Goal: Task Accomplishment & Management: Manage account settings

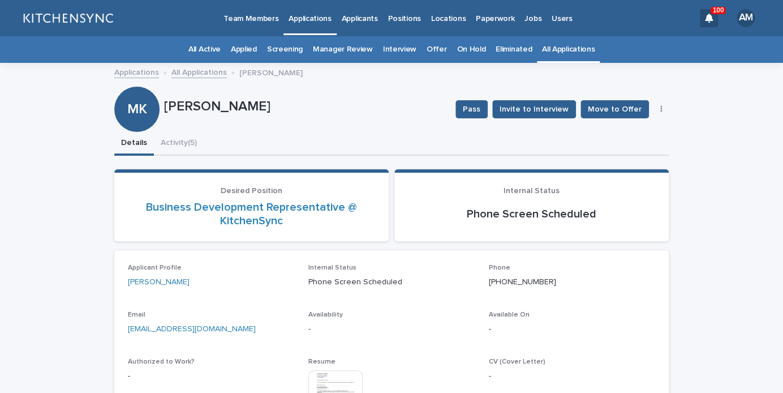
click at [562, 44] on link "All Applications" at bounding box center [568, 49] width 53 height 27
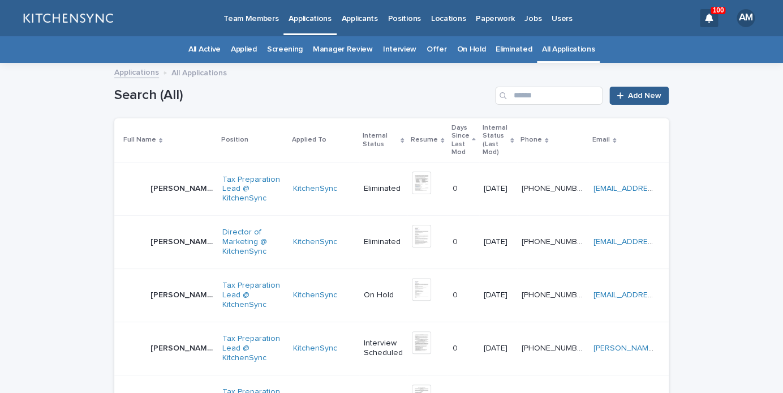
click at [408, 27] on link "Positions" at bounding box center [403, 17] width 43 height 35
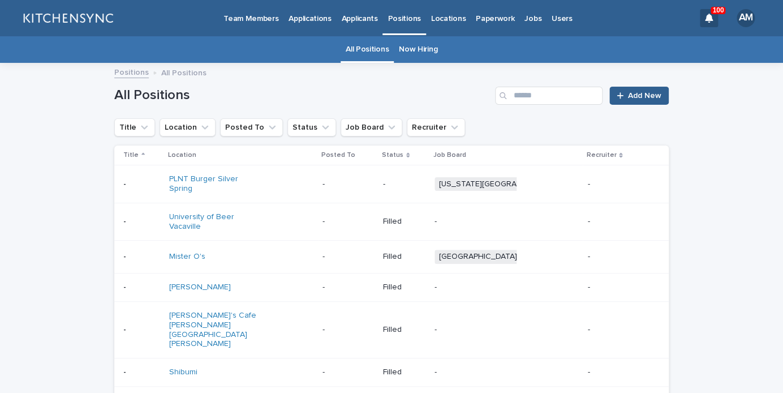
click at [417, 55] on link "Now Hiring" at bounding box center [418, 49] width 38 height 27
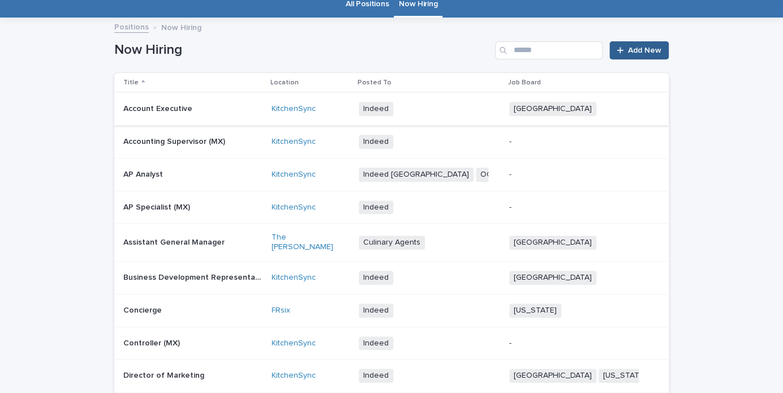
scroll to position [53, 0]
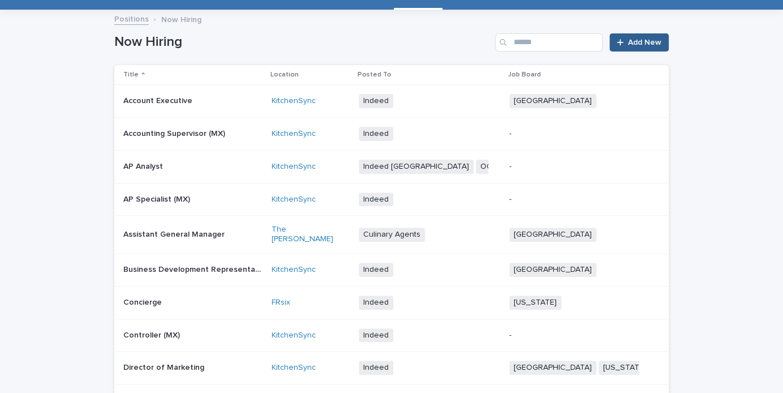
click at [204, 246] on td "Assistant General Manager Assistant General Manager" at bounding box center [190, 235] width 153 height 38
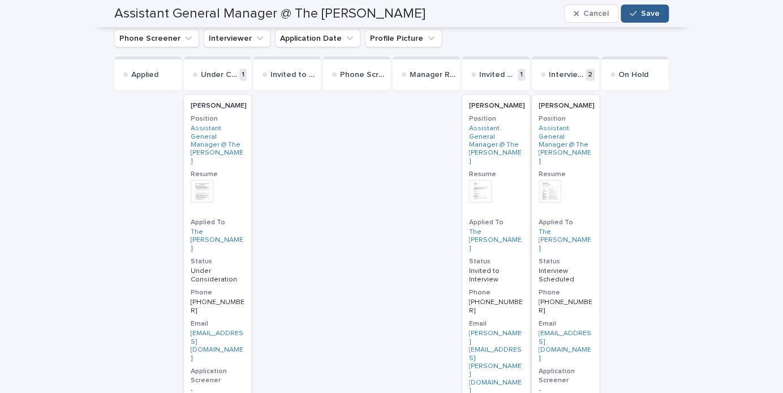
scroll to position [909, 0]
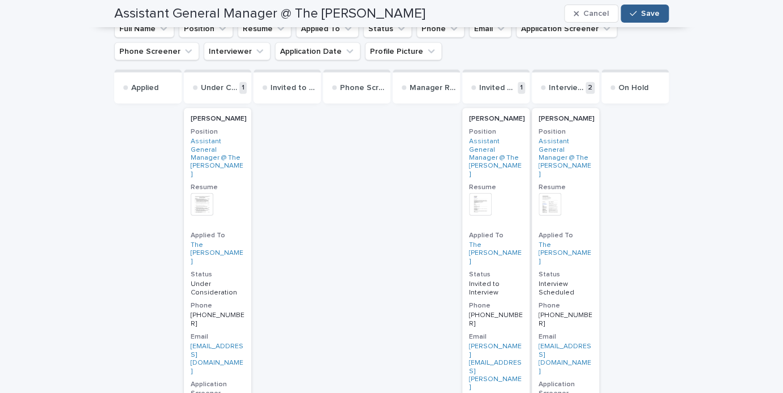
click at [243, 120] on div "[PERSON_NAME]" at bounding box center [218, 119] width 54 height 8
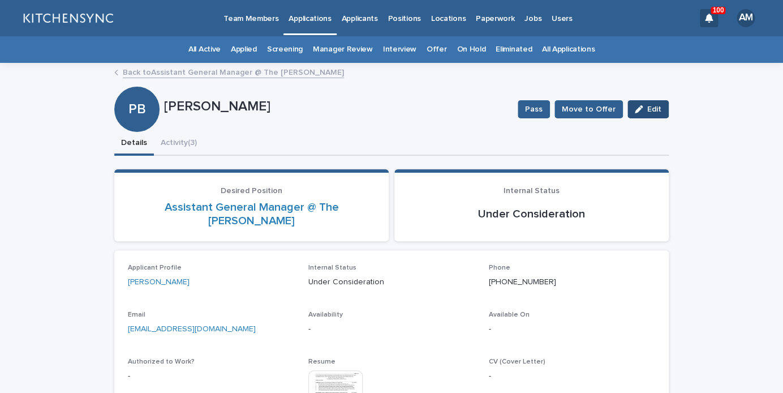
click at [657, 112] on span "Edit" at bounding box center [654, 109] width 14 height 8
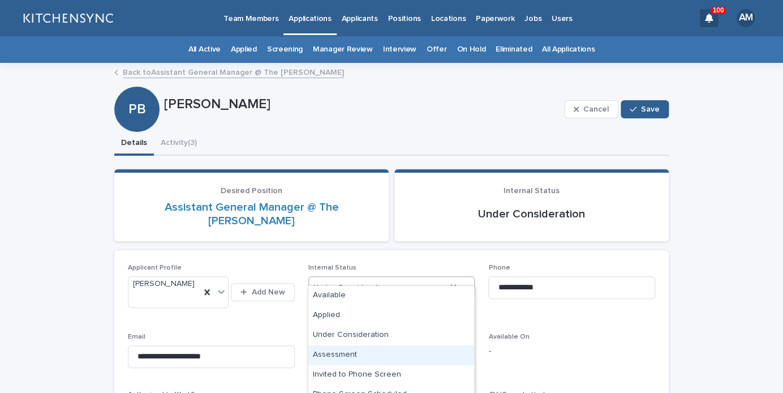
scroll to position [249, 0]
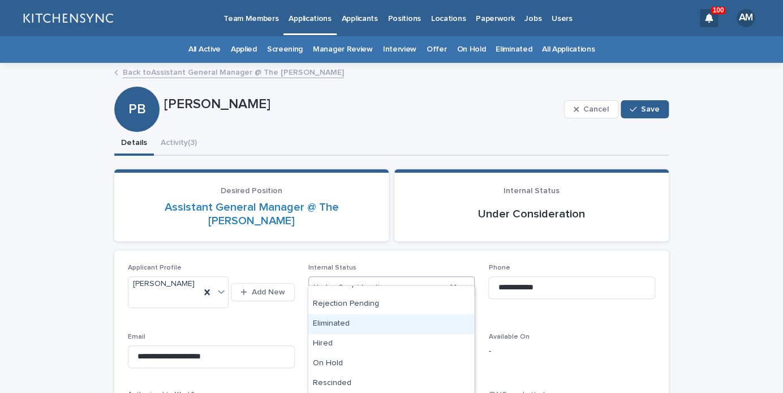
click at [368, 326] on div "Eliminated" at bounding box center [391, 324] width 166 height 20
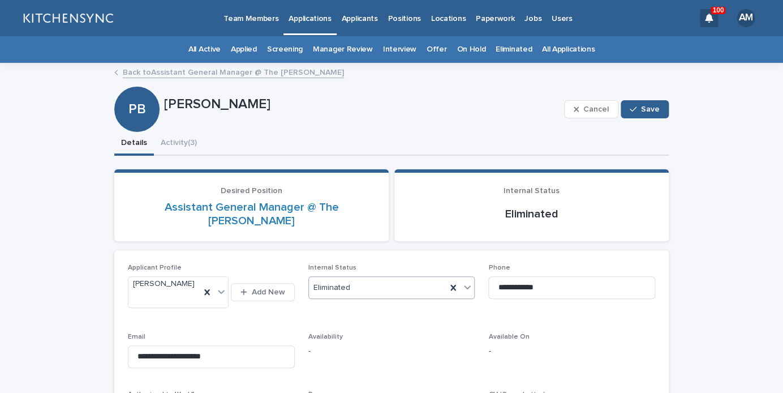
scroll to position [255, 0]
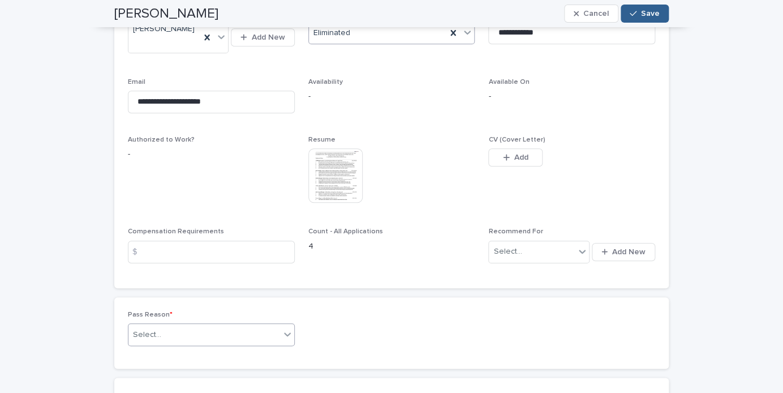
click at [255, 325] on div "Select..." at bounding box center [204, 334] width 152 height 19
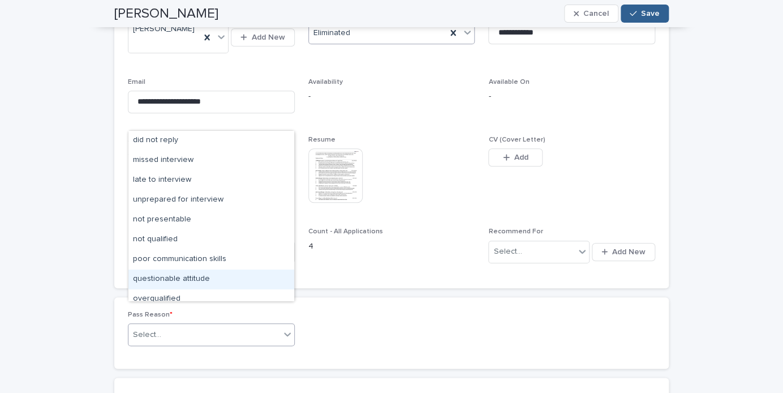
scroll to position [88, 0]
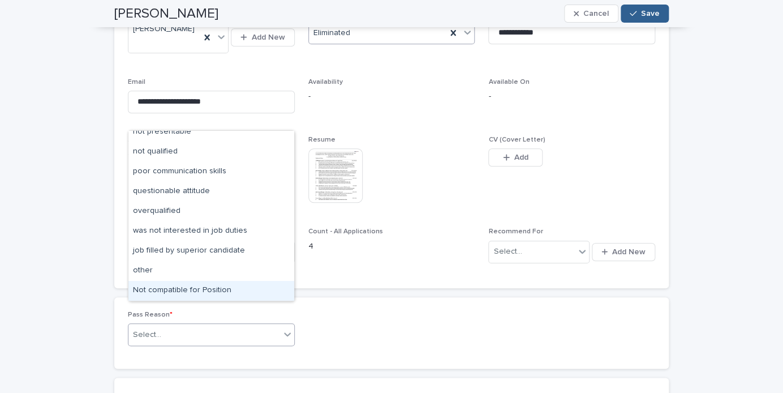
click at [219, 291] on div "Not compatible for Position" at bounding box center [211, 291] width 166 height 20
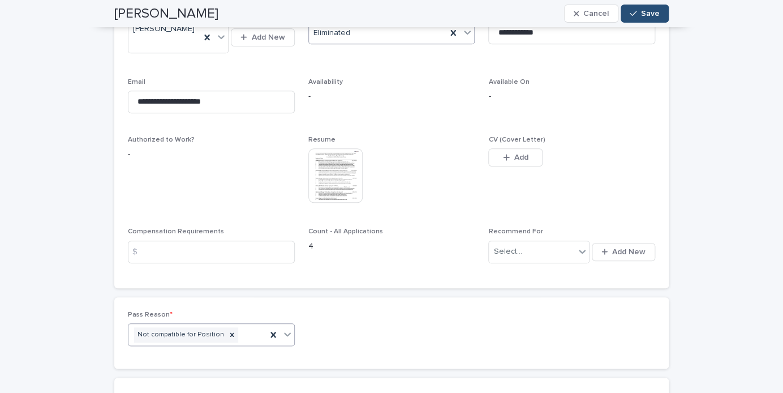
click at [642, 16] on button "Save" at bounding box center [645, 14] width 48 height 18
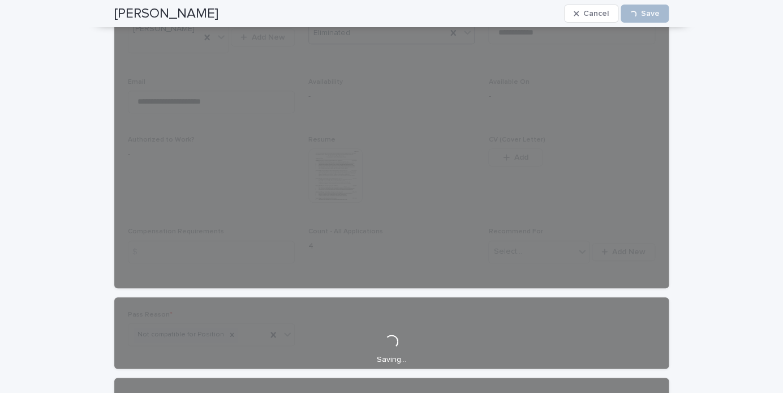
scroll to position [0, 0]
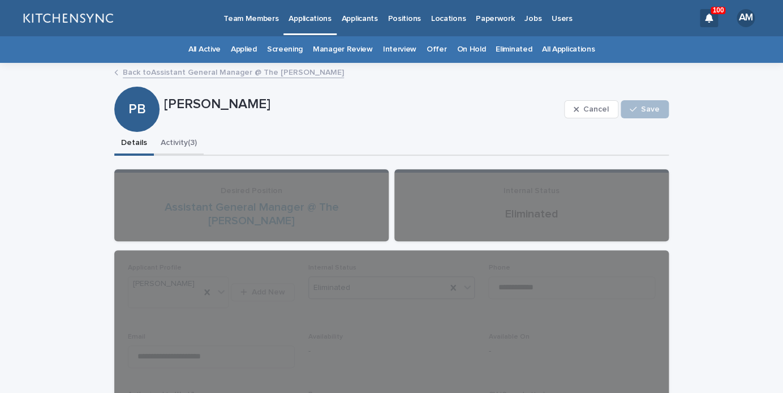
click at [184, 145] on button "Activity (3)" at bounding box center [179, 144] width 50 height 24
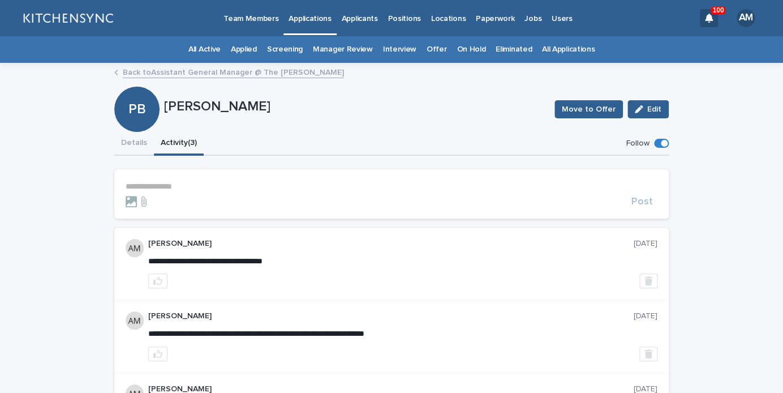
click at [170, 189] on p "**********" at bounding box center [392, 187] width 532 height 10
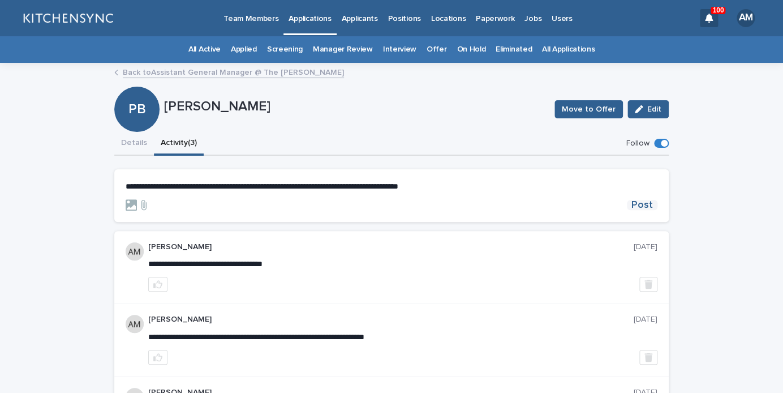
click at [642, 202] on span "Post" at bounding box center [641, 205] width 21 height 10
click at [134, 150] on button "Details" at bounding box center [134, 144] width 40 height 24
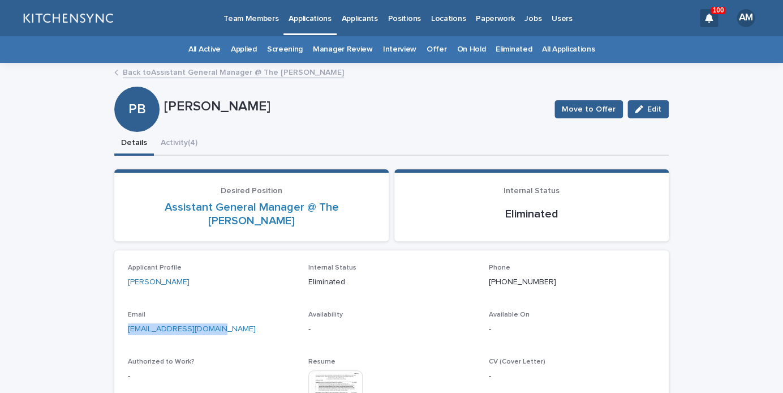
drag, startPoint x: 234, startPoint y: 322, endPoint x: 105, endPoint y: 317, distance: 128.6
copy link "[EMAIL_ADDRESS][DOMAIN_NAME]"
click at [550, 58] on link "All Applications" at bounding box center [568, 49] width 53 height 27
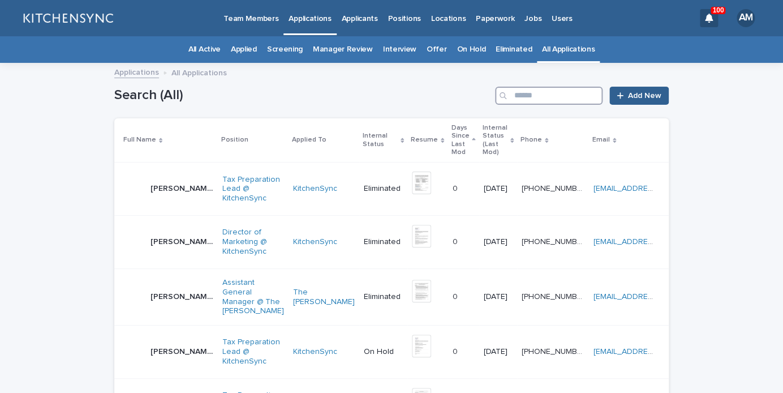
click at [541, 94] on input "Search" at bounding box center [548, 96] width 107 height 18
type input "***"
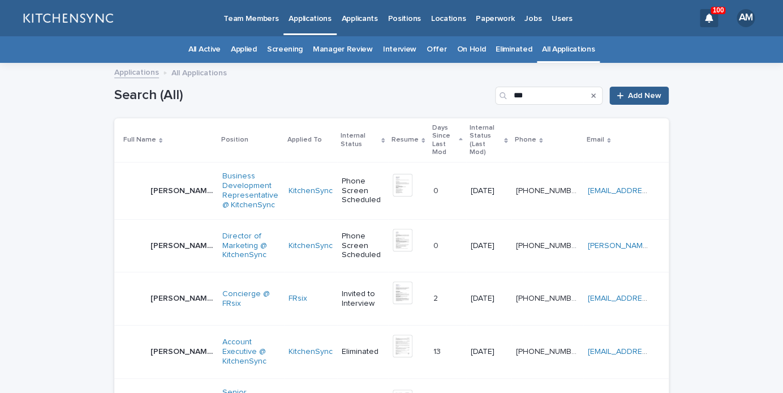
click at [170, 294] on p "[PERSON_NAME]" at bounding box center [182, 297] width 65 height 12
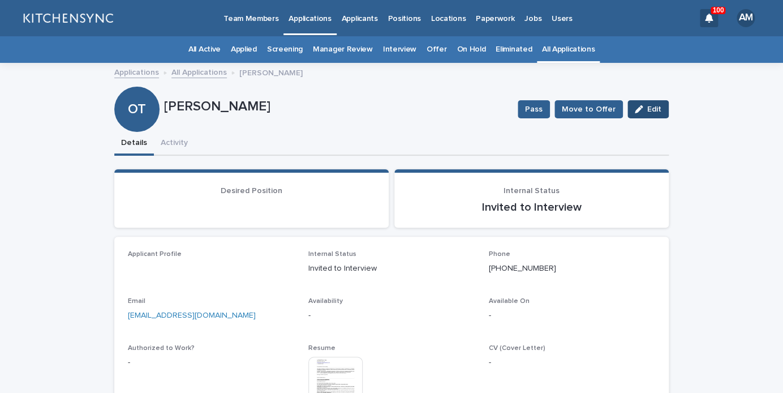
click at [637, 114] on button "Edit" at bounding box center [647, 109] width 41 height 18
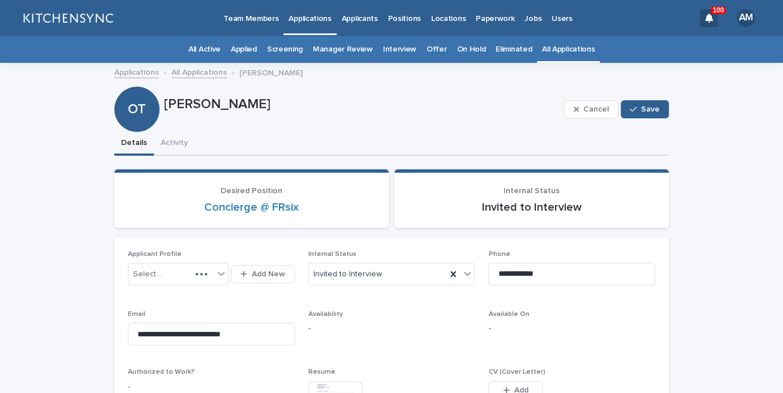
scroll to position [55, 0]
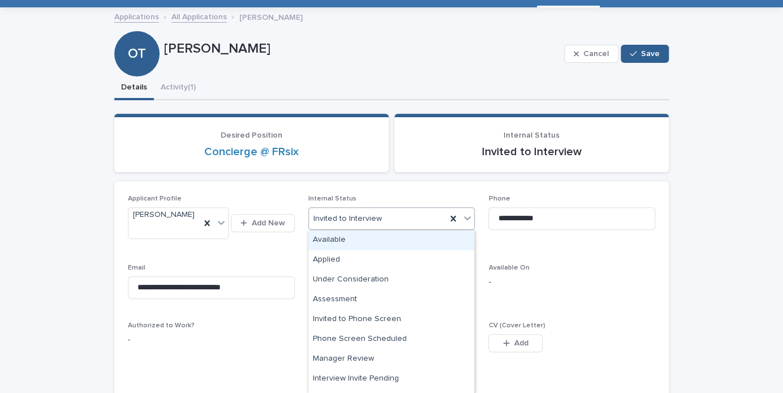
click at [410, 217] on div "Invited to Interview" at bounding box center [378, 218] width 138 height 19
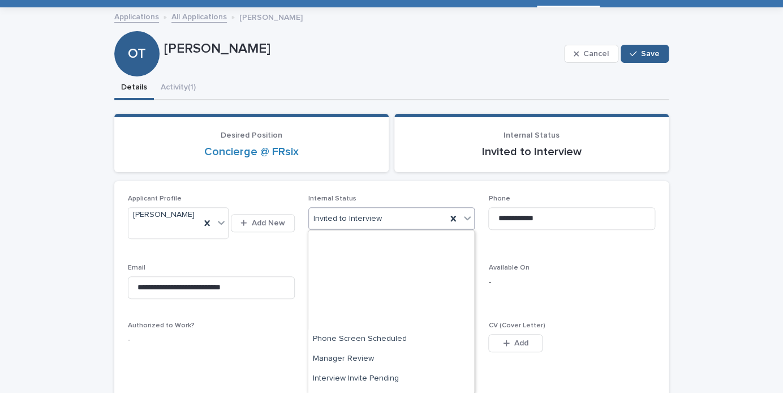
scroll to position [193, 0]
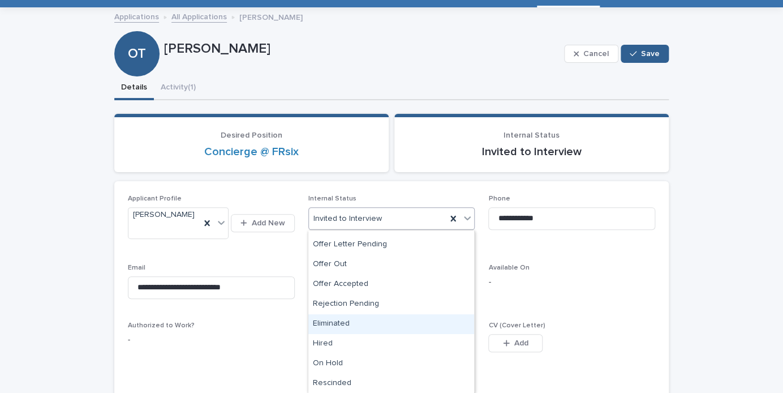
click at [370, 322] on div "Eliminated" at bounding box center [391, 324] width 166 height 20
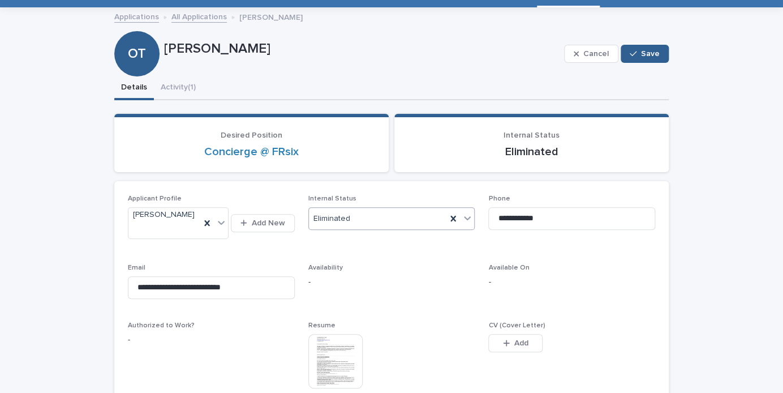
scroll to position [225, 0]
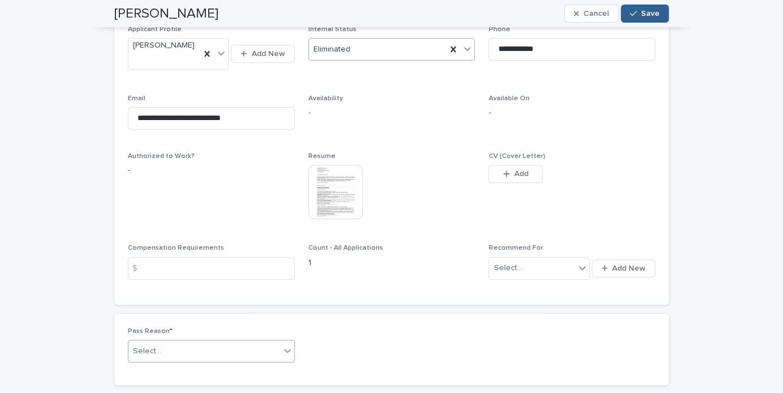
click at [267, 349] on div "Select..." at bounding box center [204, 351] width 152 height 19
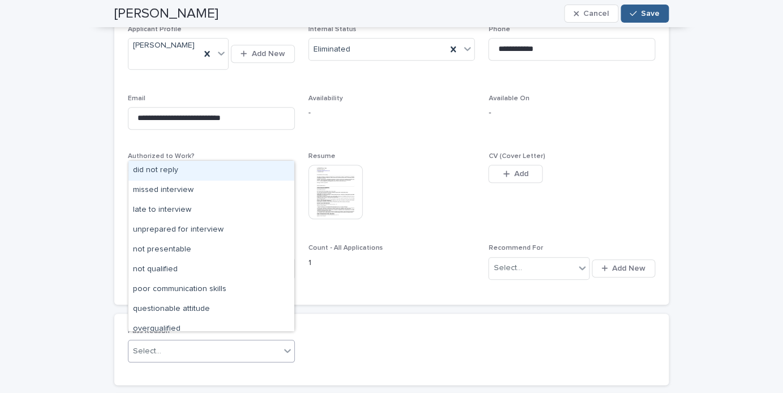
click at [184, 175] on div "did not reply" at bounding box center [211, 171] width 166 height 20
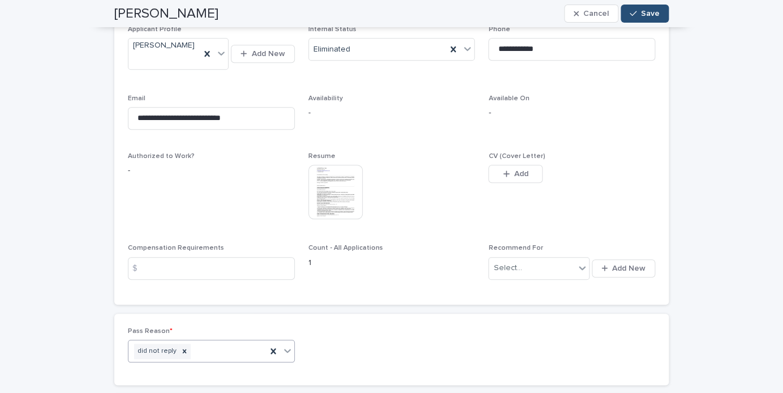
click at [646, 21] on button "Save" at bounding box center [645, 14] width 48 height 18
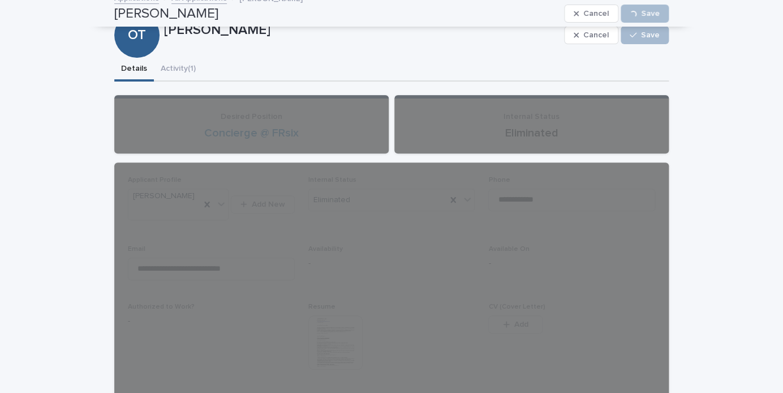
scroll to position [0, 0]
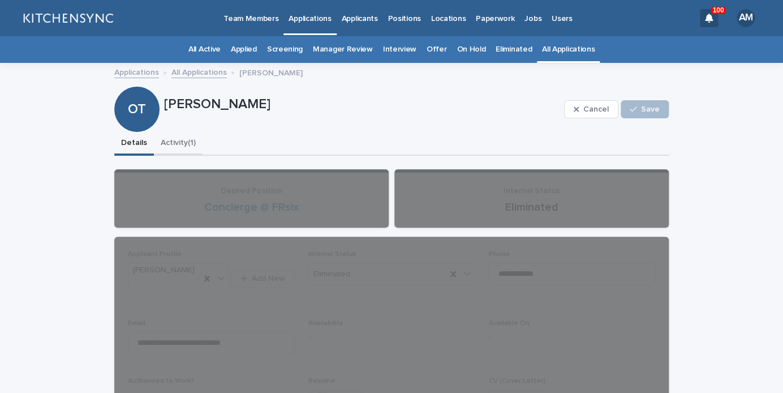
click at [196, 140] on button "Activity (1)" at bounding box center [178, 144] width 49 height 24
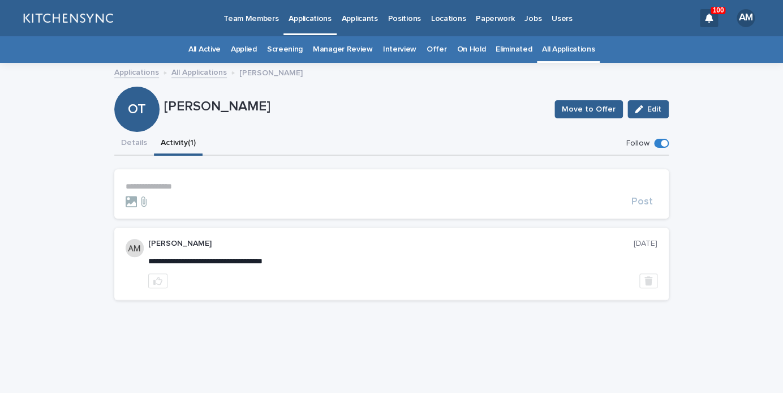
click at [171, 180] on section "**********" at bounding box center [391, 193] width 554 height 49
click at [141, 149] on button "Details" at bounding box center [134, 144] width 40 height 24
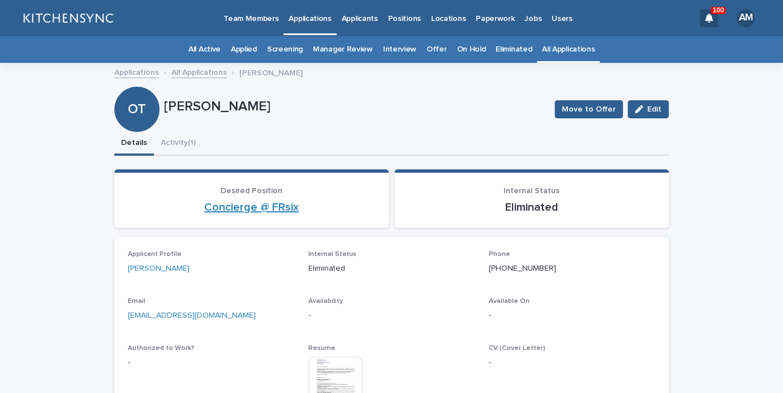
click at [242, 212] on link "Concierge @ FRsix" at bounding box center [251, 207] width 94 height 14
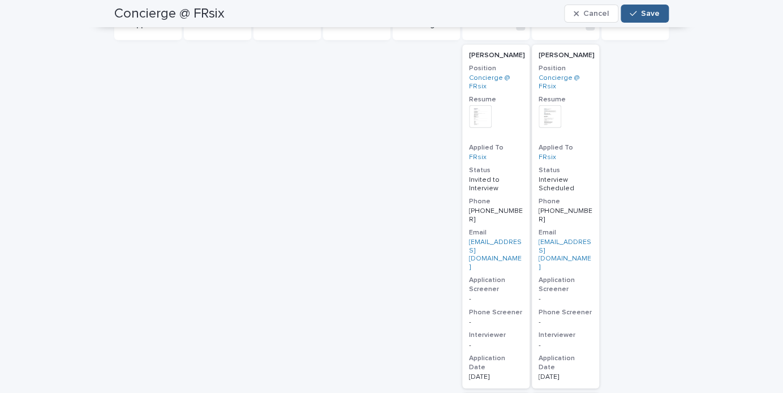
scroll to position [1180, 0]
click at [488, 56] on p "[PERSON_NAME]" at bounding box center [497, 57] width 56 height 8
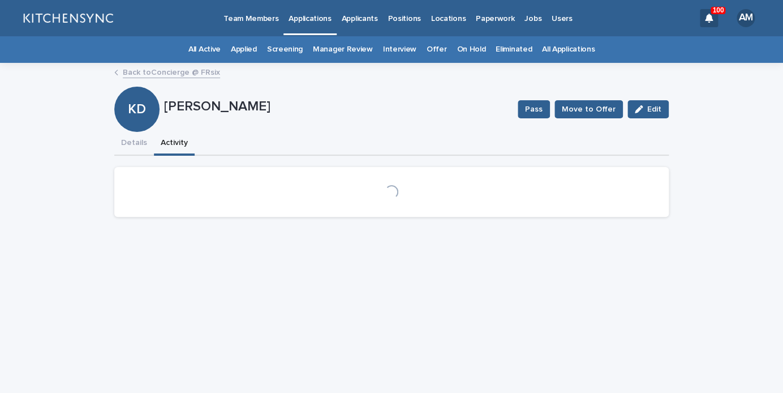
click at [180, 152] on button "Activity" at bounding box center [174, 144] width 41 height 24
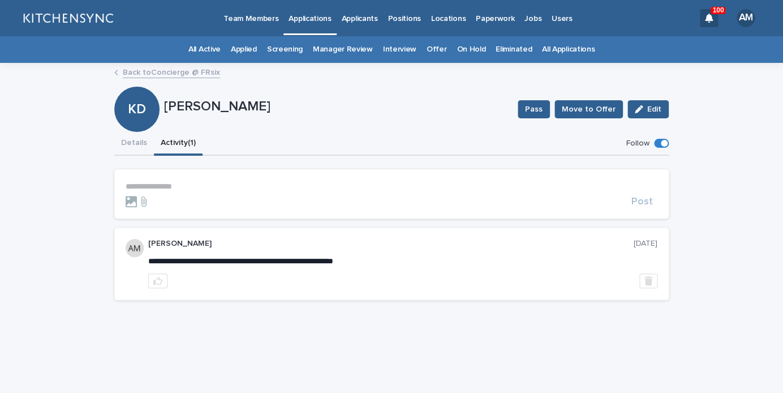
click at [173, 186] on p "**********" at bounding box center [392, 187] width 532 height 10
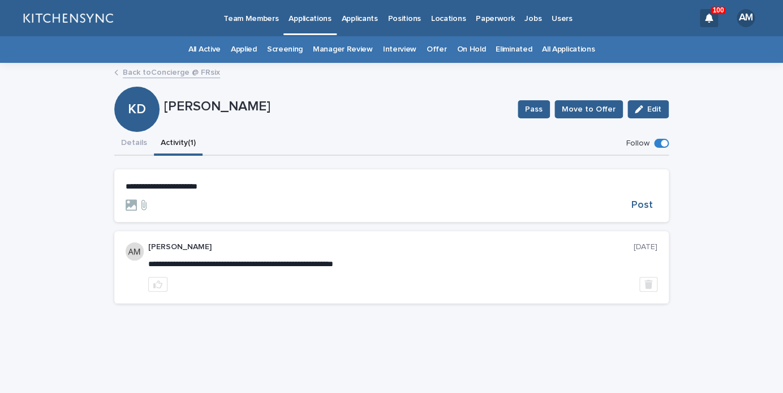
click at [643, 212] on section "**********" at bounding box center [391, 195] width 554 height 53
click at [655, 205] on button "Post" at bounding box center [642, 205] width 31 height 10
click at [139, 144] on button "Details" at bounding box center [134, 144] width 40 height 24
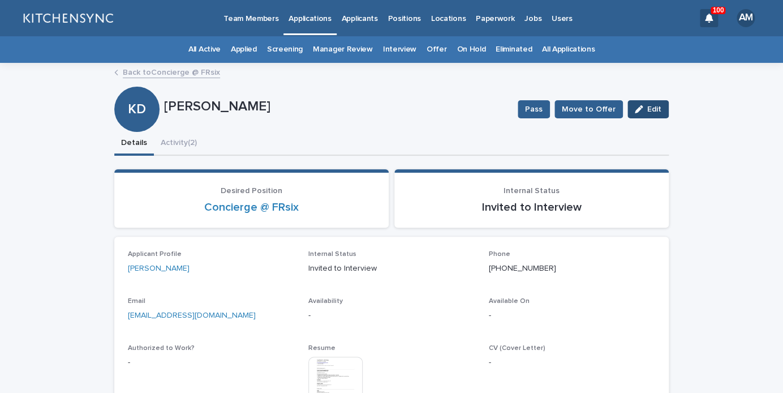
click at [654, 106] on span "Edit" at bounding box center [654, 109] width 14 height 8
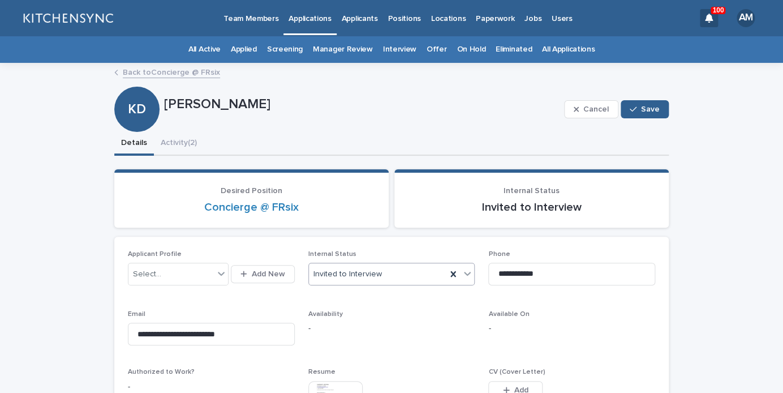
click at [414, 274] on div "Invited to Interview" at bounding box center [378, 274] width 138 height 19
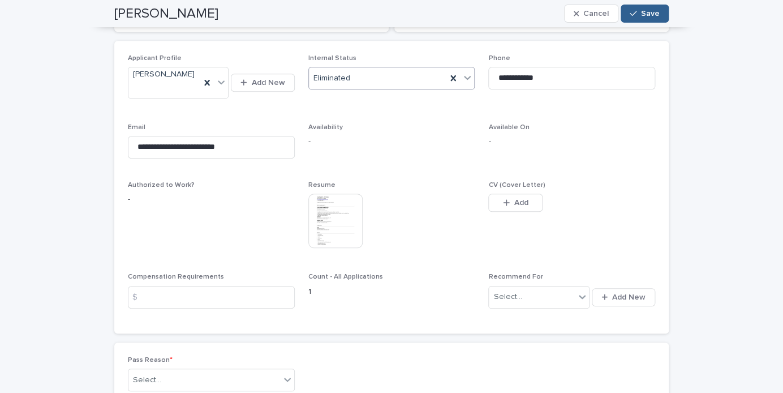
scroll to position [230, 0]
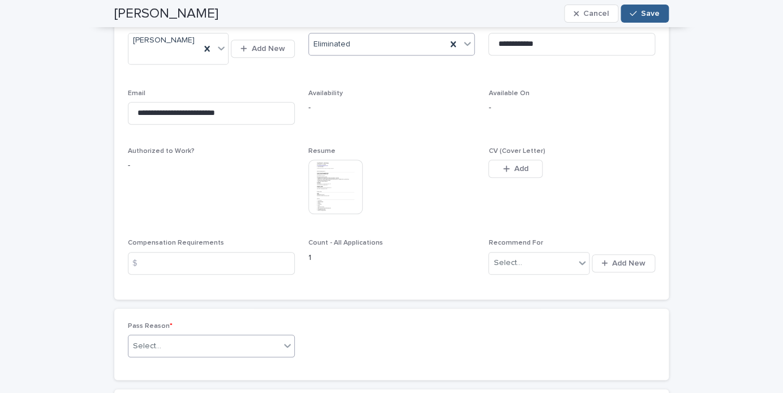
click at [238, 337] on div "Select..." at bounding box center [204, 346] width 152 height 19
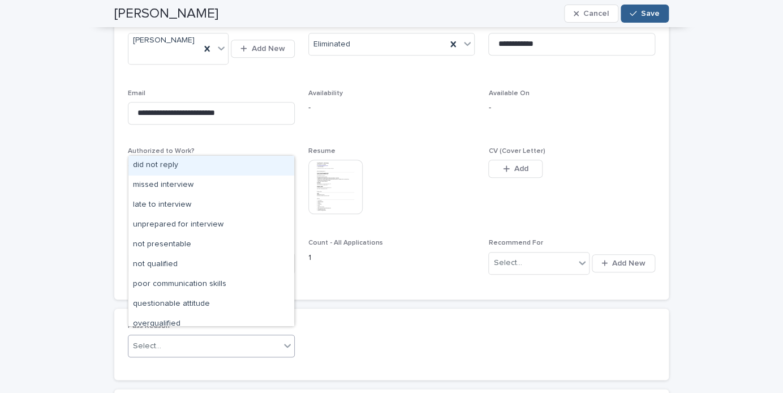
click at [196, 170] on div "did not reply" at bounding box center [211, 166] width 166 height 20
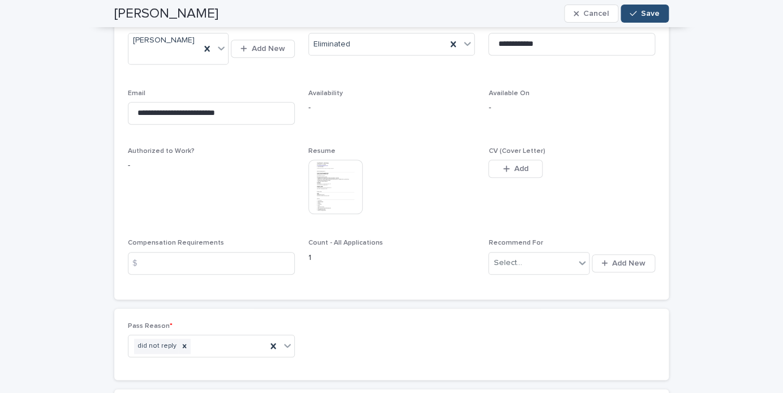
click at [648, 19] on button "Save" at bounding box center [645, 14] width 48 height 18
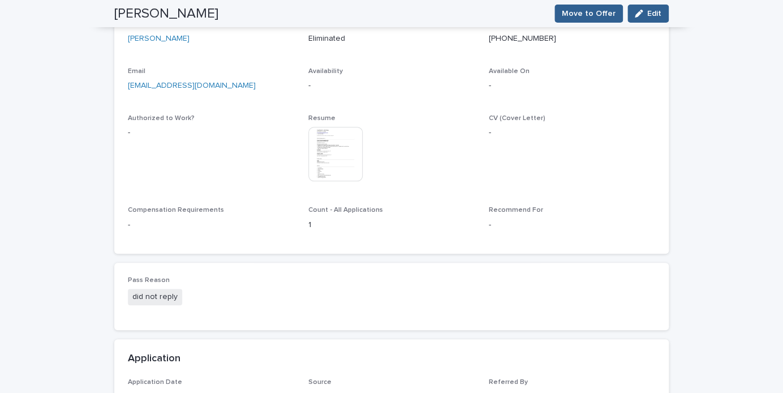
scroll to position [0, 0]
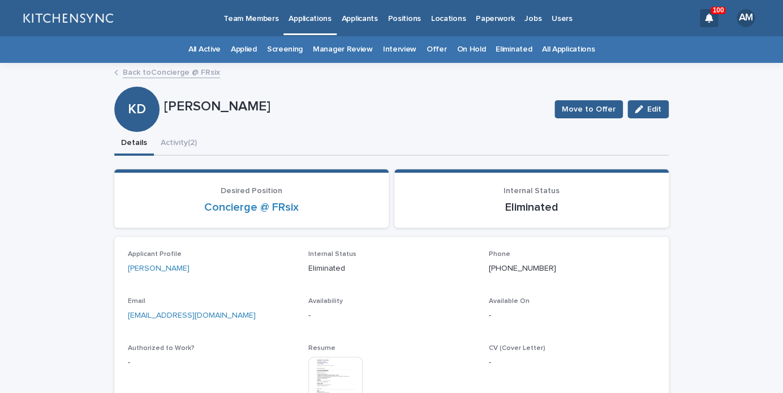
click at [180, 77] on link "Back to Concierge @ FRsix" at bounding box center [171, 71] width 97 height 13
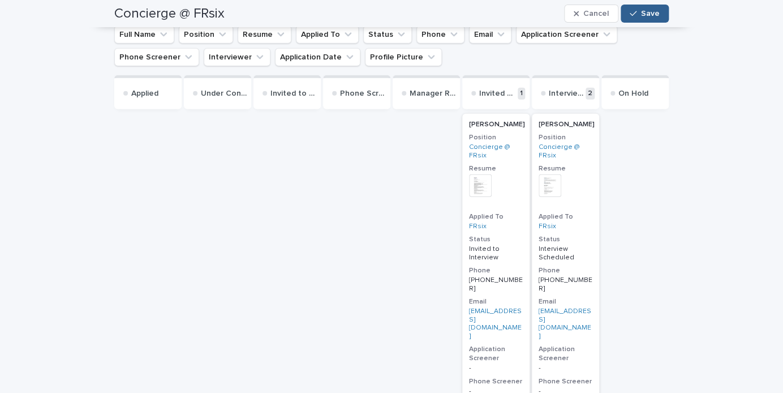
scroll to position [1095, 0]
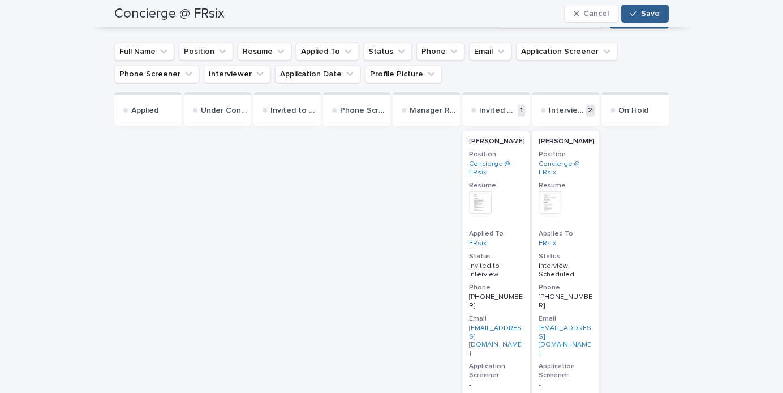
click at [566, 139] on p "[PERSON_NAME]" at bounding box center [567, 141] width 56 height 8
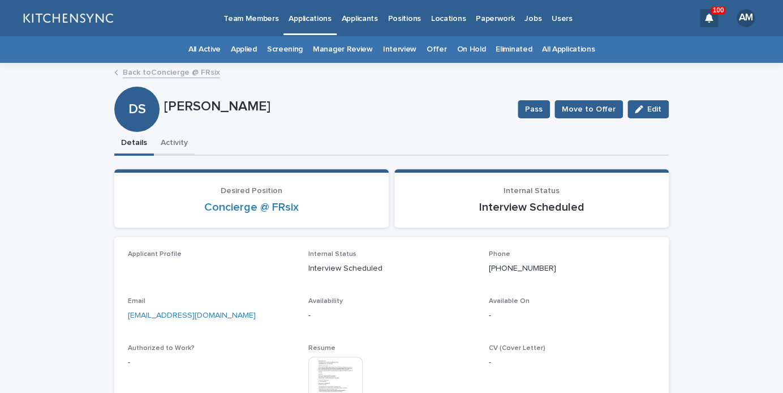
click at [182, 145] on button "Activity" at bounding box center [174, 144] width 41 height 24
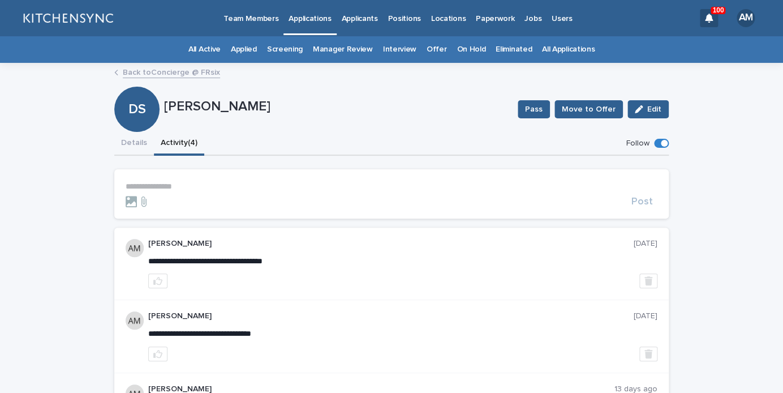
click at [168, 183] on p "**********" at bounding box center [392, 187] width 532 height 10
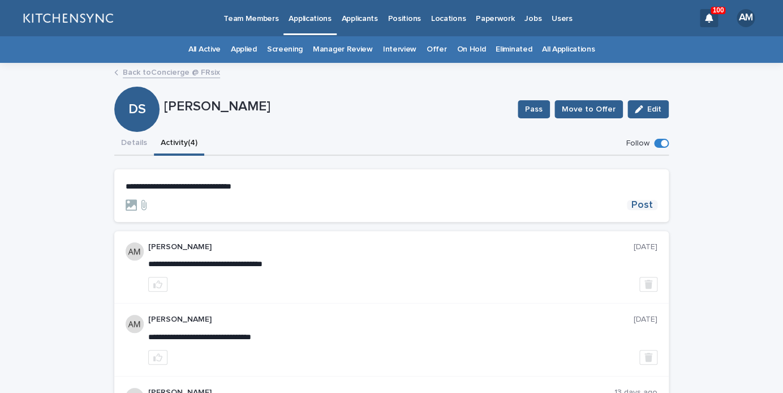
click at [643, 209] on span "Post" at bounding box center [641, 205] width 21 height 10
click at [139, 147] on button "Details" at bounding box center [134, 144] width 40 height 24
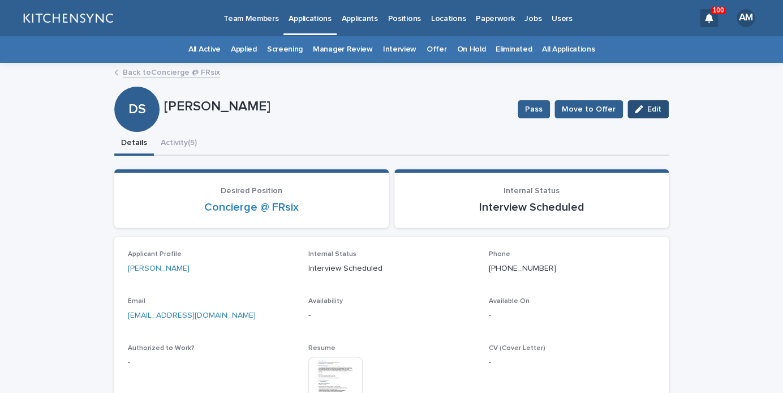
click at [653, 110] on span "Edit" at bounding box center [654, 109] width 14 height 8
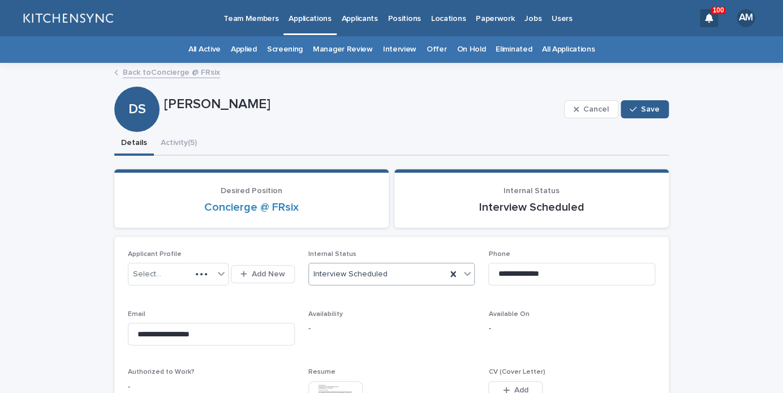
click at [388, 277] on div "Interview Scheduled" at bounding box center [378, 274] width 138 height 19
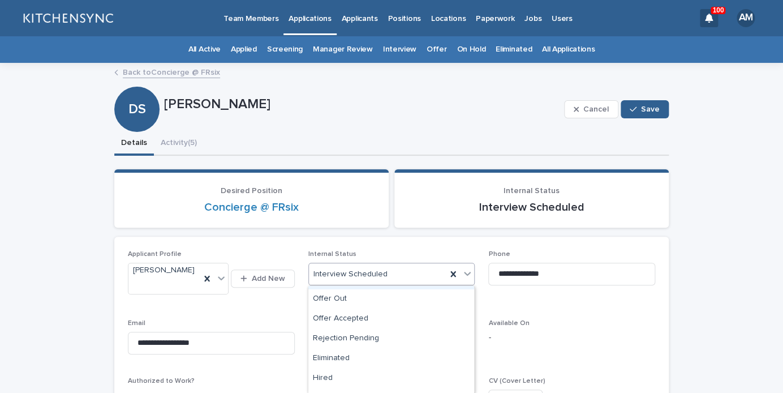
scroll to position [249, 0]
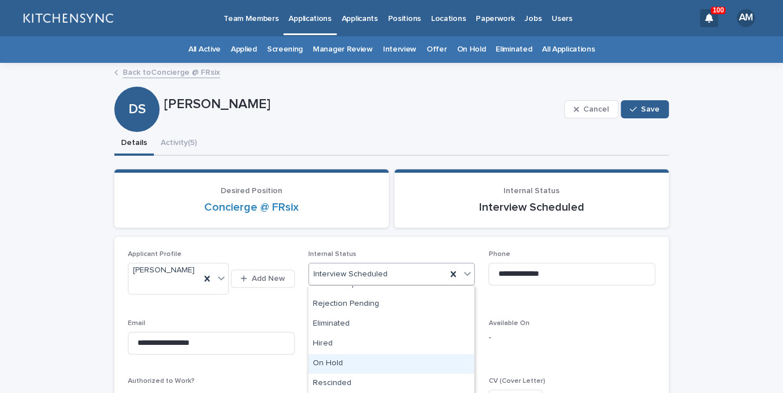
click at [371, 367] on div "On Hold" at bounding box center [391, 364] width 166 height 20
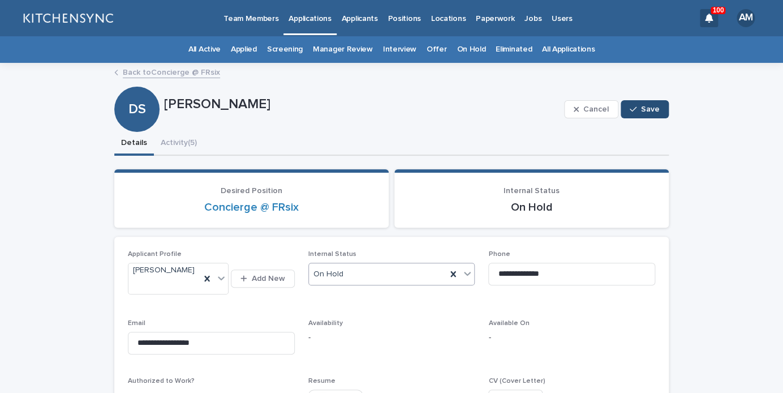
click at [646, 104] on button "Save" at bounding box center [645, 109] width 48 height 18
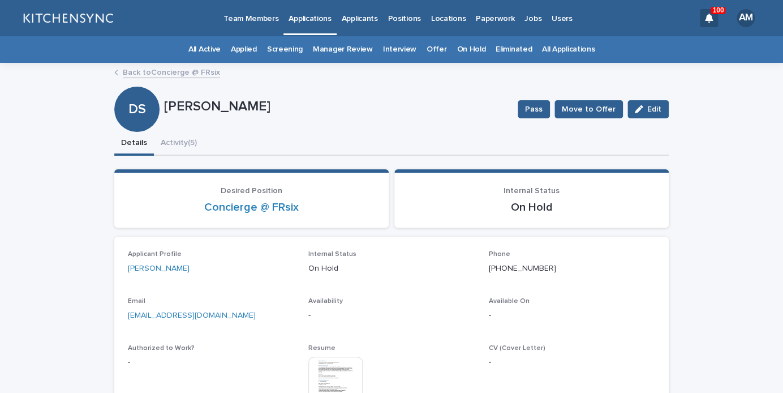
click at [193, 75] on link "Back to Concierge @ FRsix" at bounding box center [171, 71] width 97 height 13
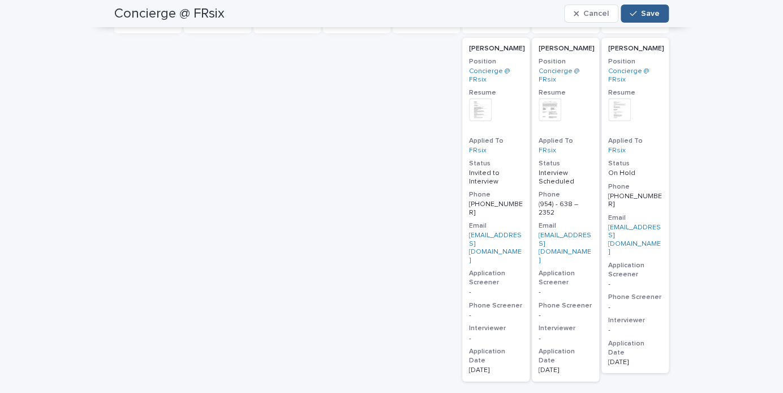
scroll to position [1158, 0]
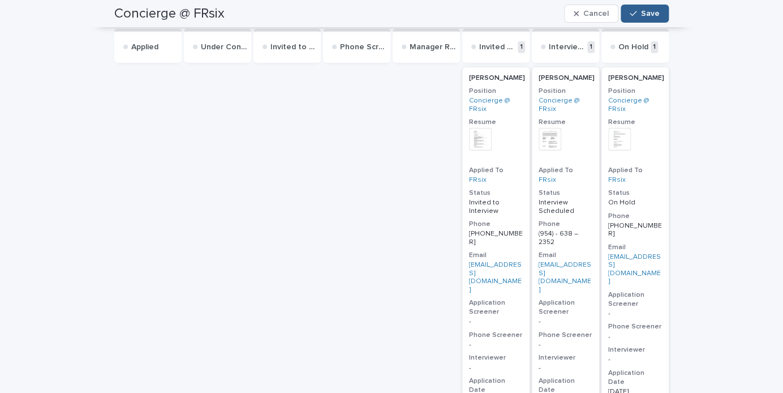
click at [566, 84] on h2 "[PERSON_NAME]" at bounding box center [565, 78] width 61 height 15
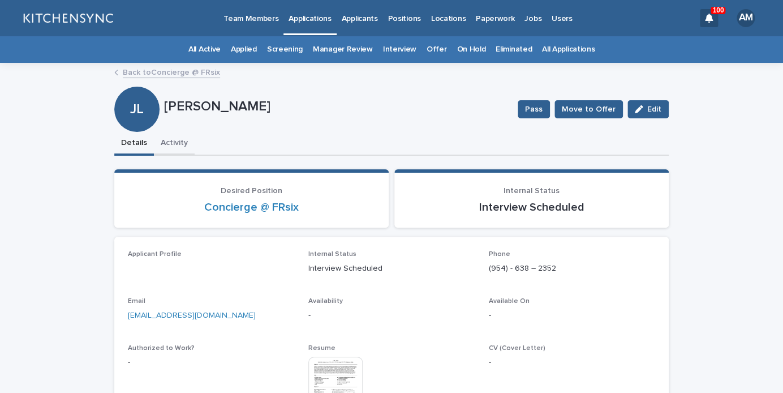
click at [180, 144] on button "Activity" at bounding box center [174, 144] width 41 height 24
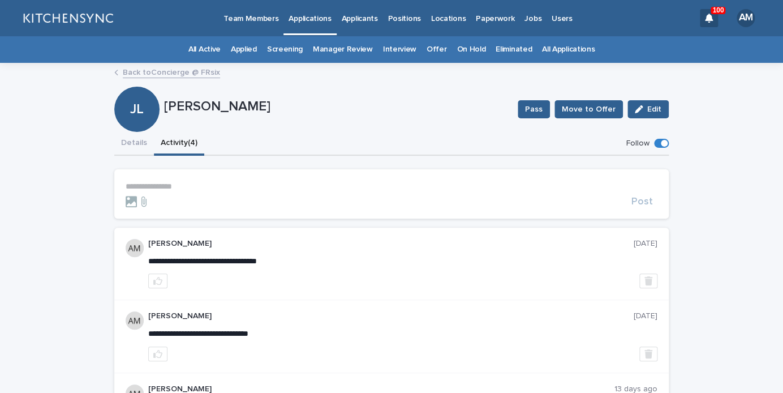
click at [171, 188] on p "**********" at bounding box center [392, 187] width 532 height 10
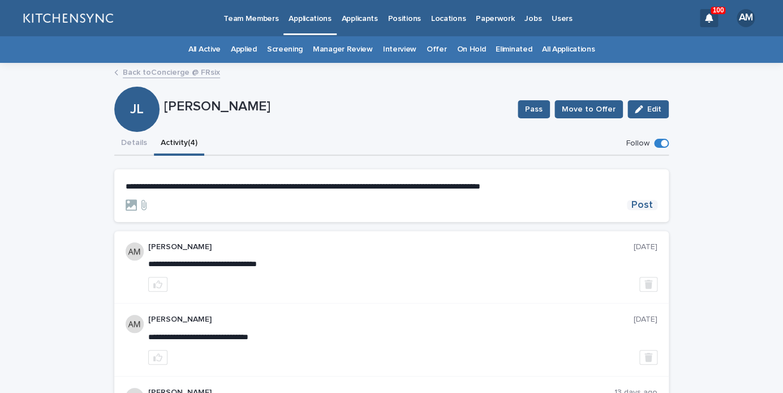
click at [653, 208] on button "Post" at bounding box center [642, 205] width 31 height 10
click at [198, 75] on link "Back to Concierge @ FRsix" at bounding box center [171, 71] width 97 height 13
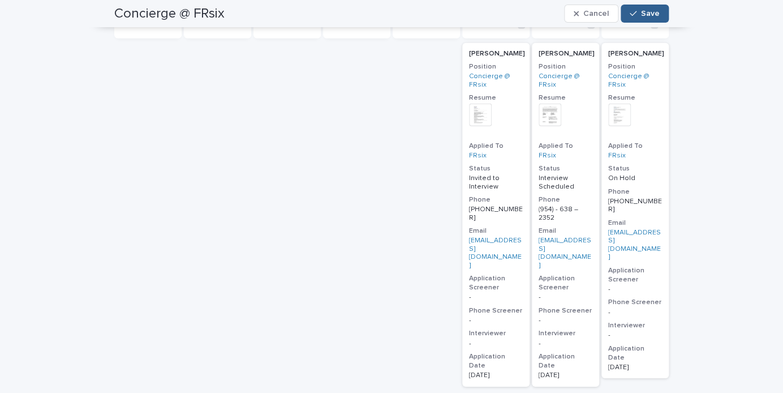
scroll to position [1148, 0]
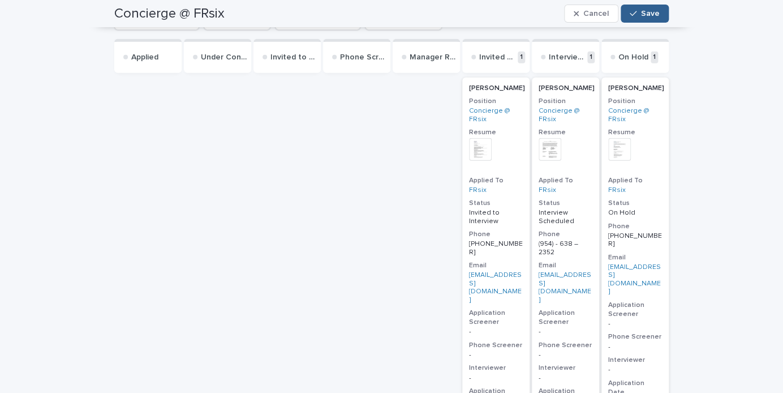
click at [497, 90] on p "[PERSON_NAME]" at bounding box center [497, 88] width 56 height 8
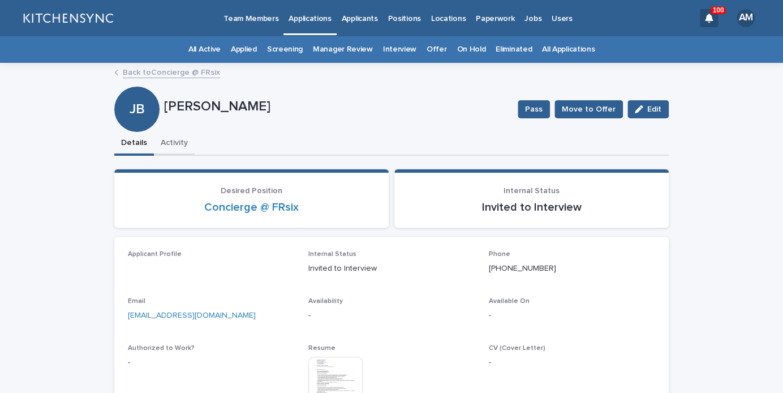
click at [169, 152] on button "Activity" at bounding box center [174, 144] width 41 height 24
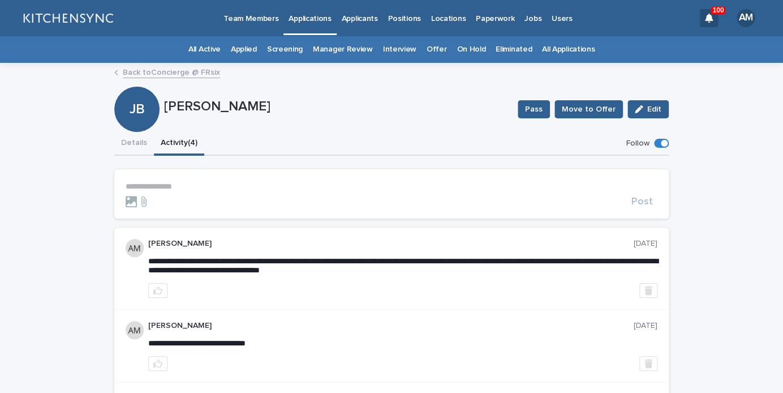
click at [173, 188] on p "**********" at bounding box center [392, 187] width 532 height 10
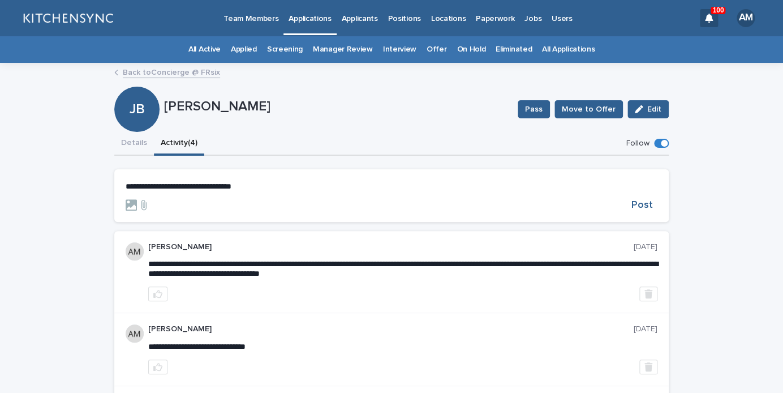
click at [231, 188] on span "**********" at bounding box center [179, 186] width 106 height 8
click at [643, 209] on span "Post" at bounding box center [641, 205] width 21 height 10
drag, startPoint x: 135, startPoint y: 142, endPoint x: 474, endPoint y: 110, distance: 339.9
click at [135, 142] on button "Details" at bounding box center [134, 144] width 40 height 24
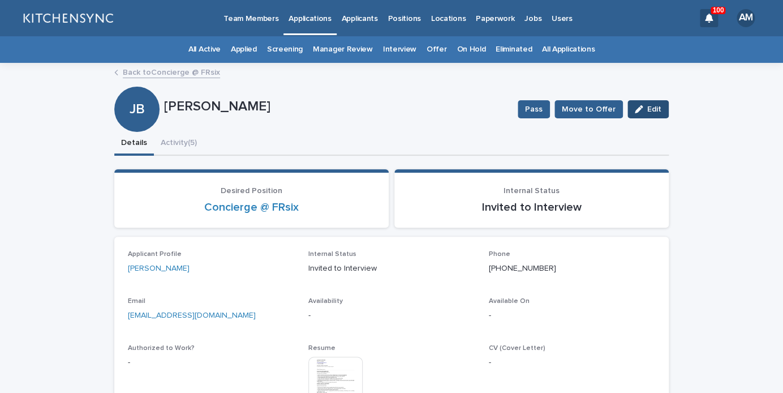
click at [646, 113] on button "Edit" at bounding box center [647, 109] width 41 height 18
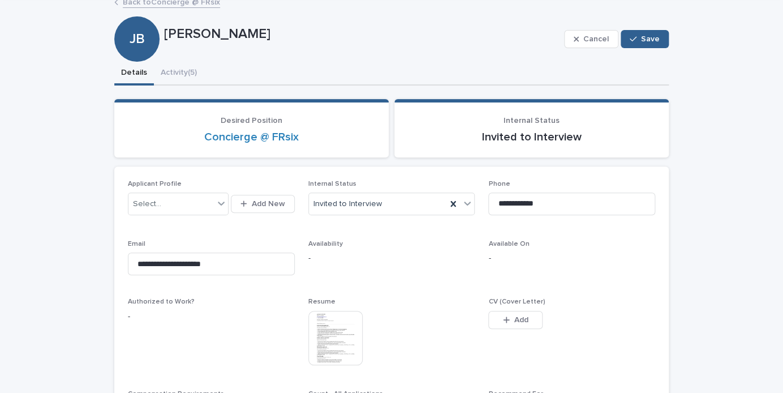
scroll to position [71, 0]
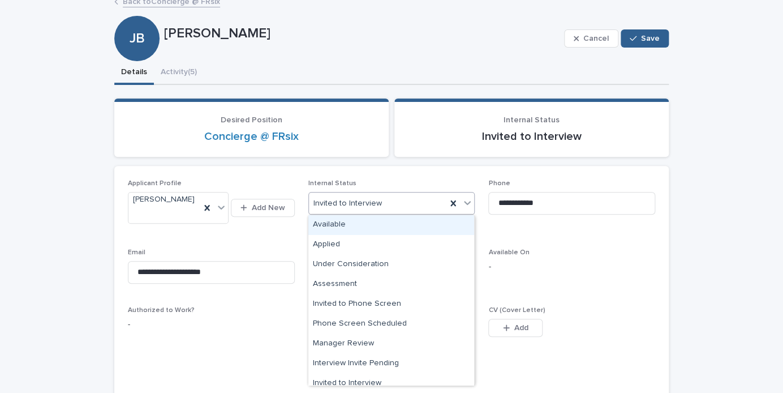
click at [405, 208] on div "Invited to Interview" at bounding box center [378, 203] width 138 height 19
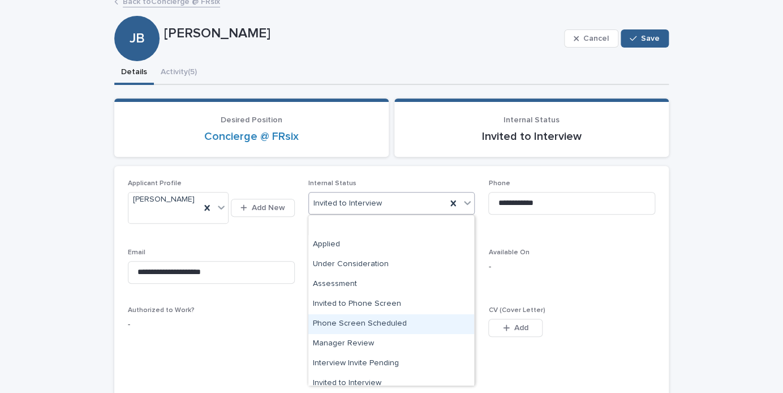
scroll to position [187, 0]
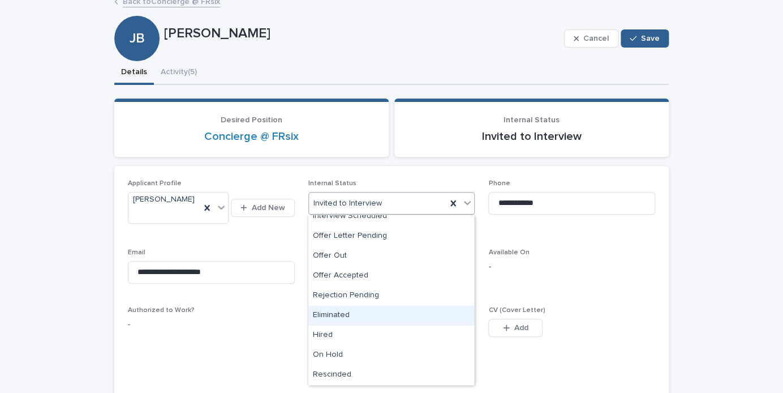
click at [373, 315] on div "Eliminated" at bounding box center [391, 316] width 166 height 20
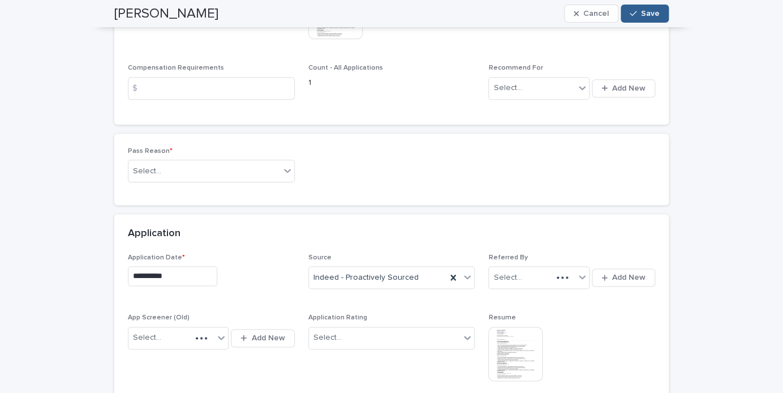
scroll to position [411, 0]
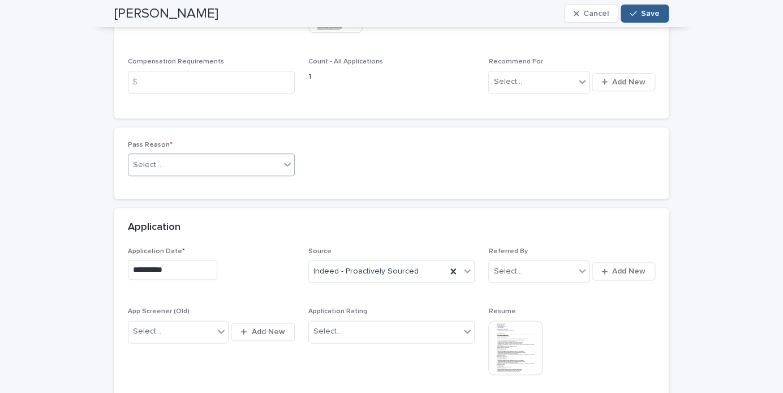
click at [261, 156] on div "Select..." at bounding box center [204, 165] width 152 height 19
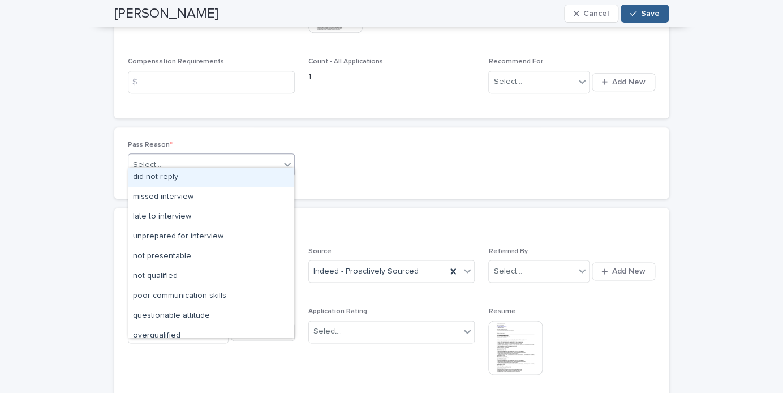
click at [251, 178] on div "did not reply" at bounding box center [211, 177] width 166 height 20
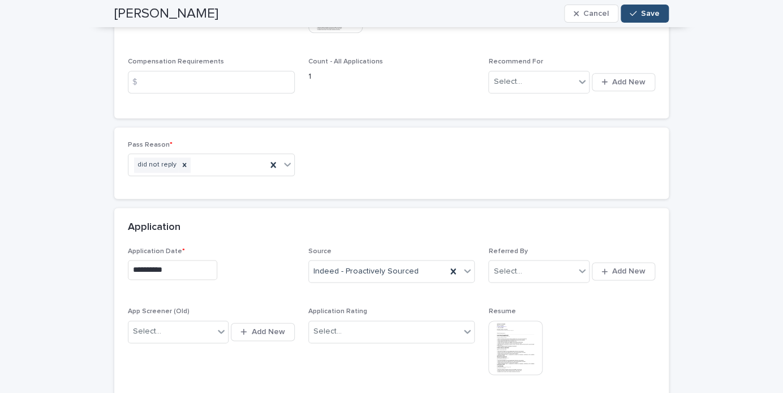
click at [650, 12] on span "Save" at bounding box center [650, 14] width 19 height 8
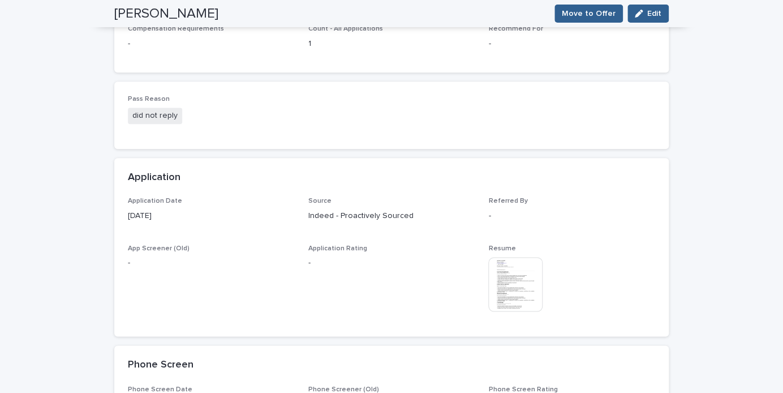
scroll to position [371, 0]
